Goal: Navigation & Orientation: Understand site structure

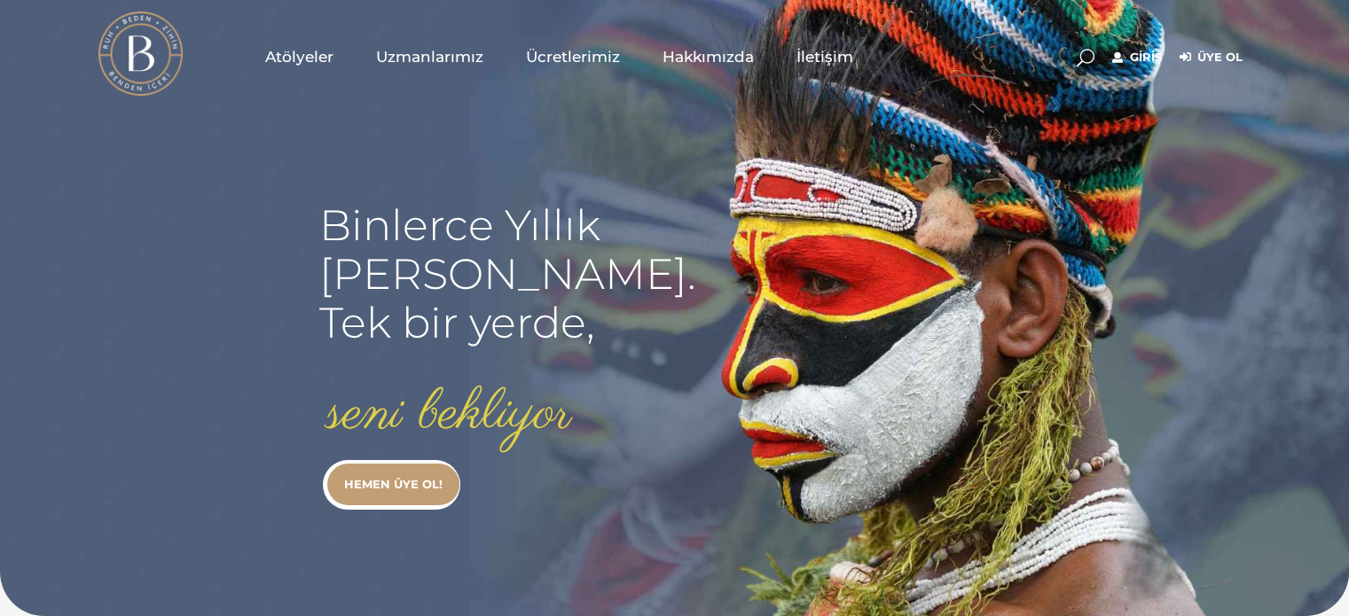
type input "[EMAIL_ADDRESS][DOMAIN_NAME]"
click at [1121, 56] on link "Giriş" at bounding box center [1137, 57] width 50 height 21
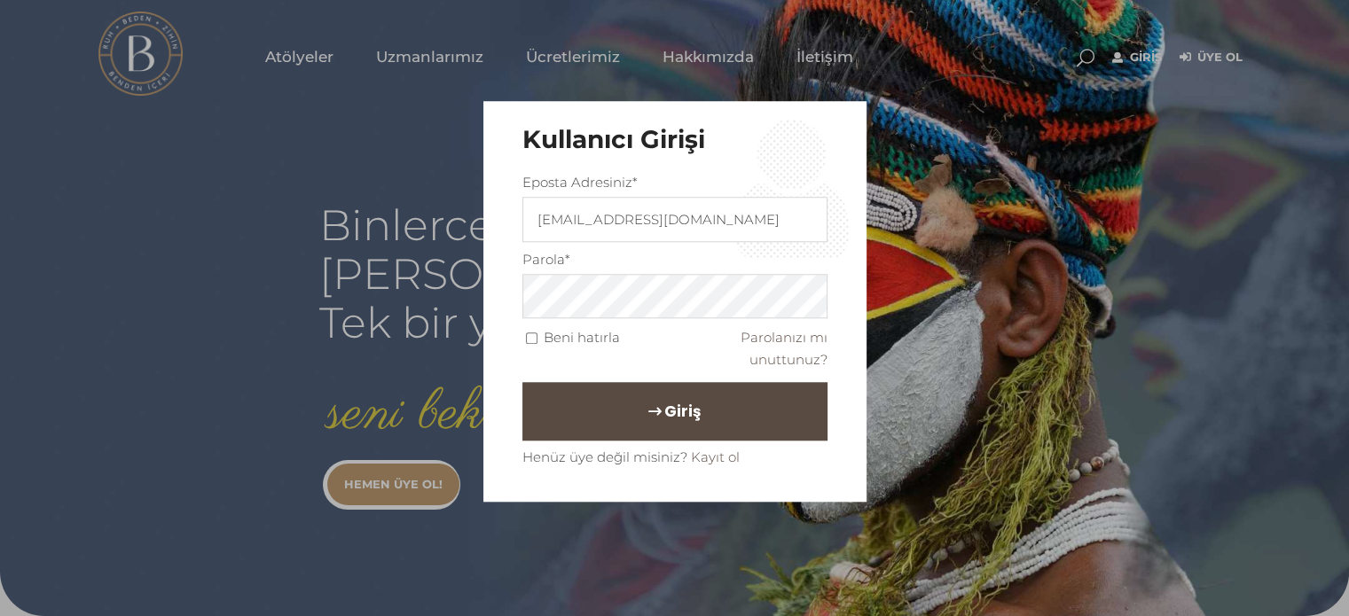
click at [681, 396] on span "Giriş" at bounding box center [682, 411] width 36 height 30
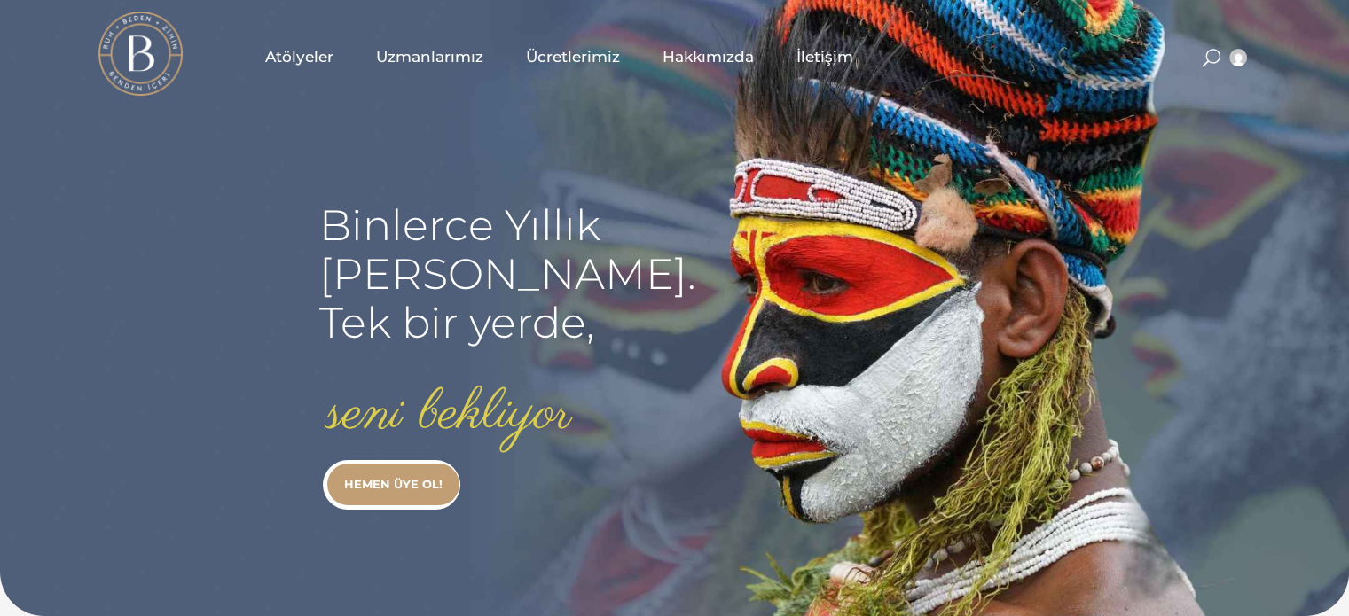
click at [300, 50] on span "Atölyeler" at bounding box center [299, 57] width 68 height 20
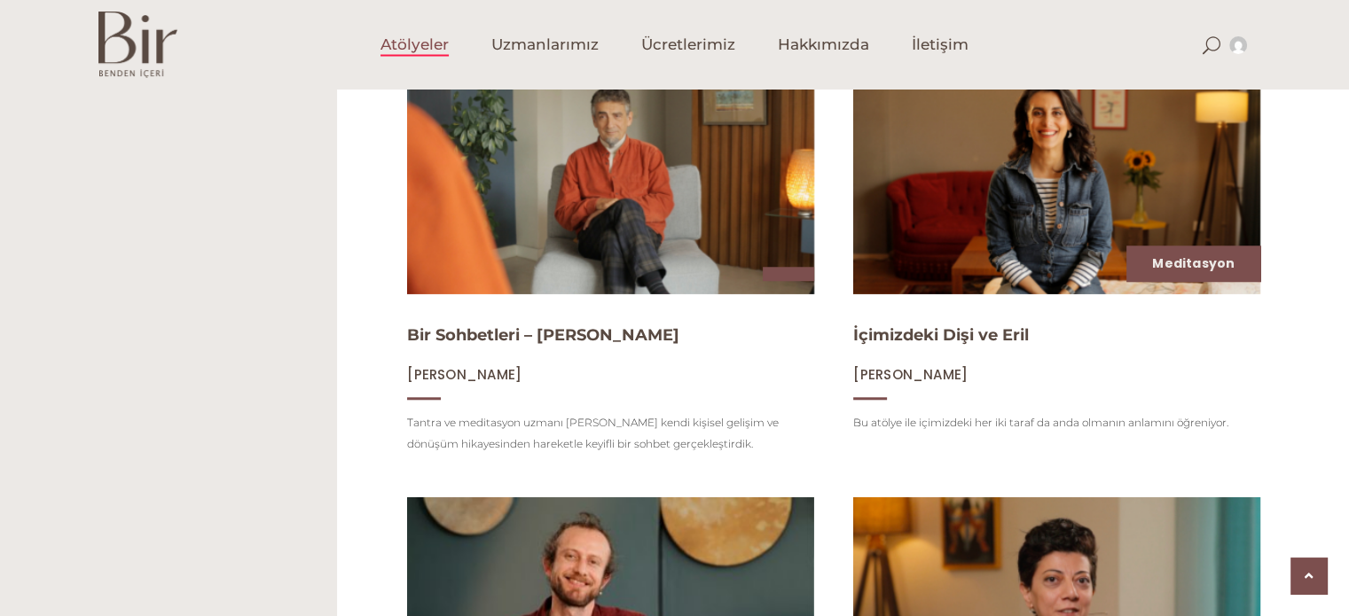
scroll to position [1774, 0]
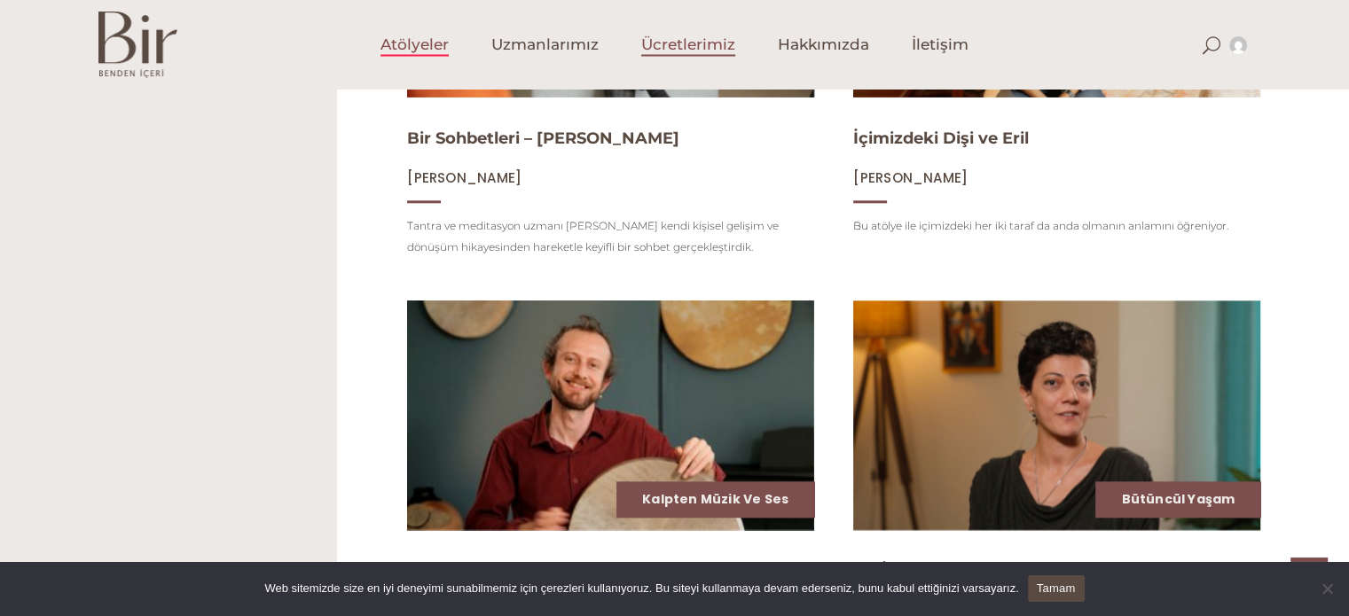
click at [674, 40] on span "Ücretlerimiz" at bounding box center [688, 45] width 94 height 20
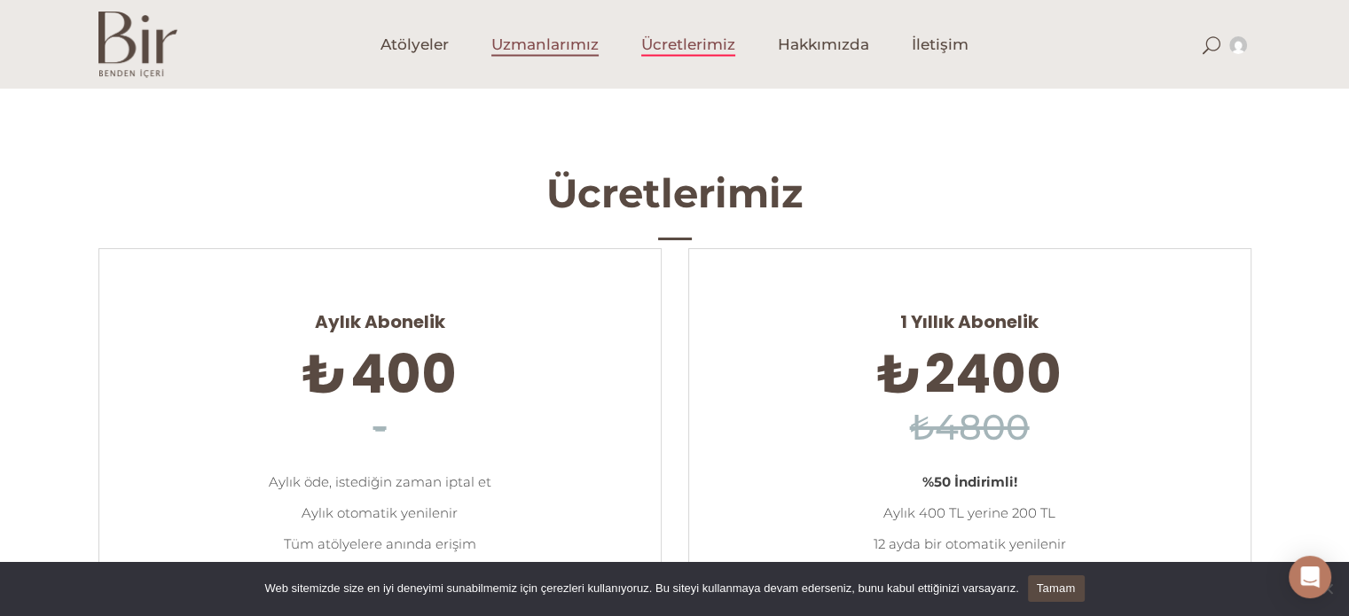
click at [525, 36] on span "Uzmanlarımız" at bounding box center [544, 45] width 107 height 20
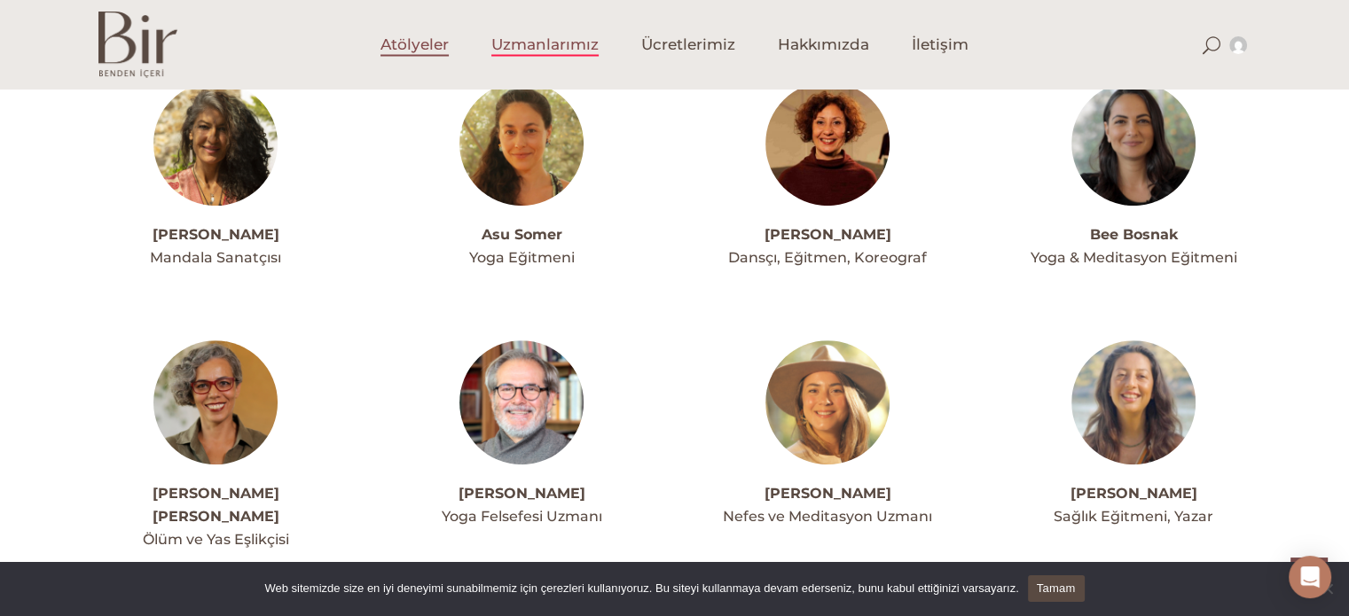
scroll to position [887, 0]
